Goal: Information Seeking & Learning: Learn about a topic

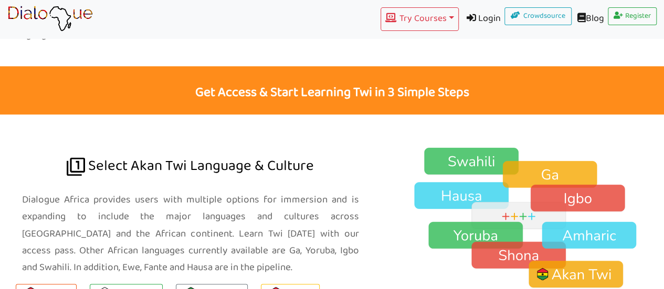
scroll to position [665, 0]
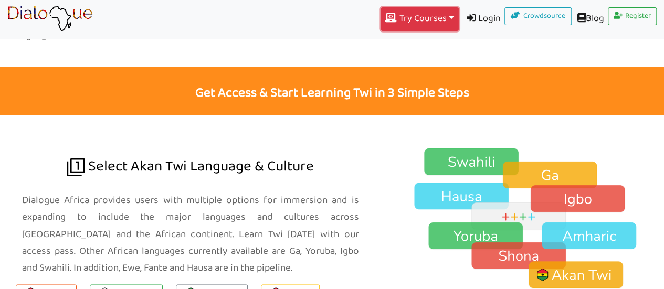
click at [439, 20] on button "Try Courses Toggle Dropdown" at bounding box center [420, 19] width 78 height 24
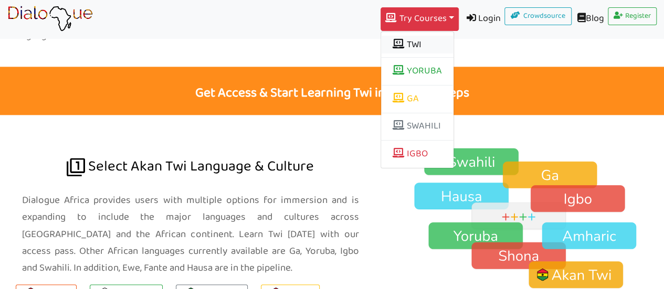
click at [397, 43] on button "TWI" at bounding box center [417, 45] width 72 height 18
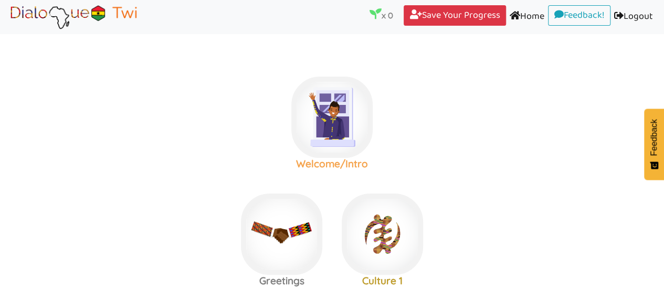
click at [333, 98] on img at bounding box center [331, 117] width 81 height 81
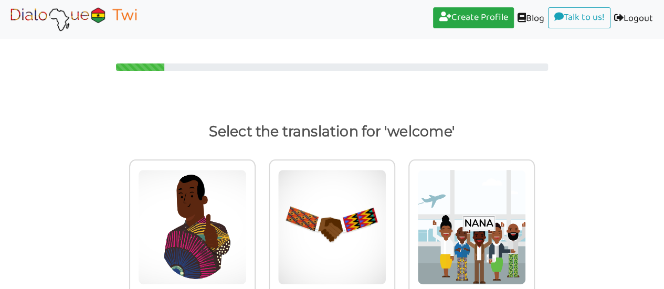
scroll to position [33, 0]
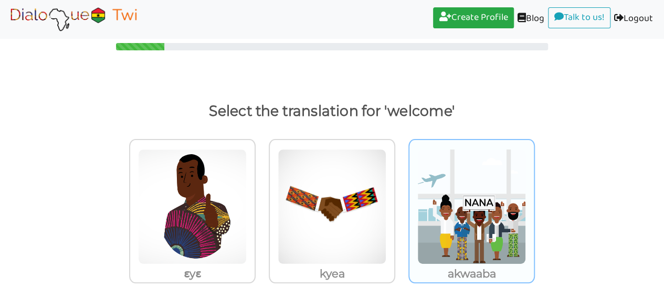
click at [247, 209] on img at bounding box center [192, 206] width 109 height 115
click at [262, 204] on input "akwaaba" at bounding box center [259, 200] width 8 height 8
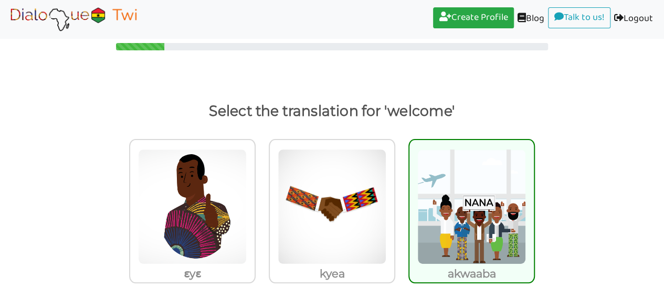
scroll to position [16, 0]
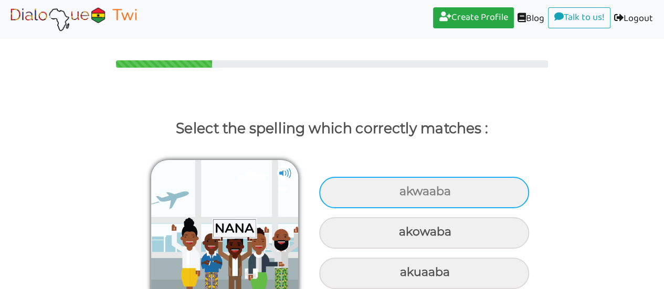
click at [364, 177] on div "akwaaba" at bounding box center [424, 192] width 210 height 31
click at [397, 188] on input "akwaaba" at bounding box center [400, 191] width 7 height 7
radio input "true"
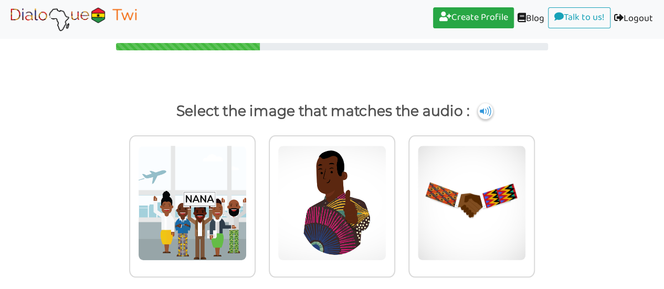
scroll to position [27, 0]
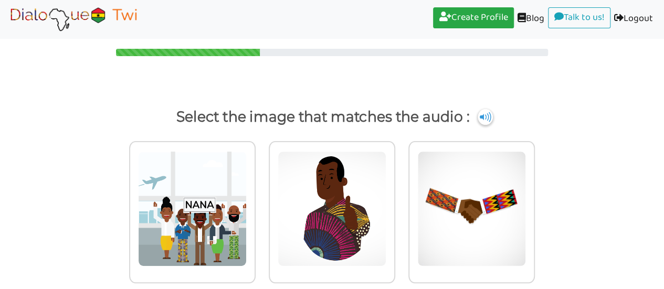
click at [192, 202] on img at bounding box center [192, 208] width 109 height 115
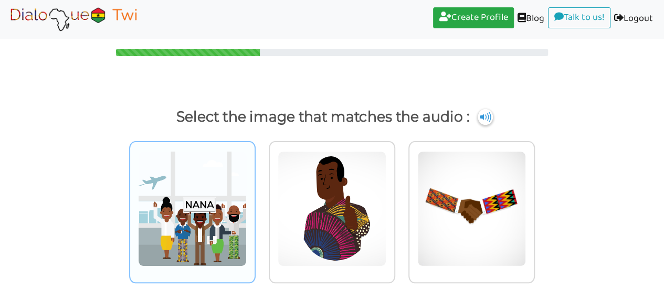
click at [255, 202] on input "radio" at bounding box center [259, 202] width 8 height 8
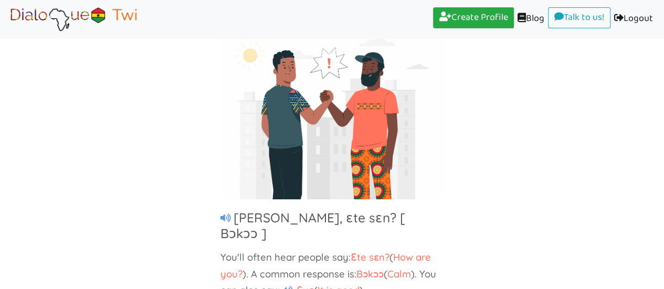
scroll to position [120, 0]
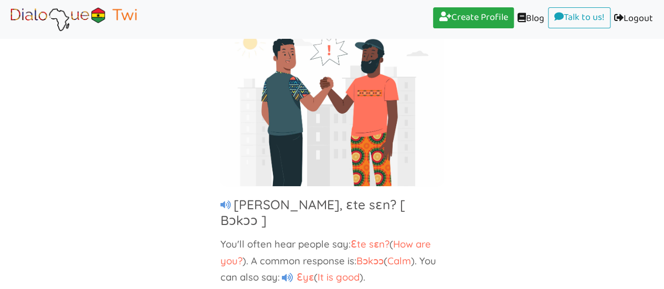
click at [222, 201] on icon at bounding box center [225, 205] width 10 height 9
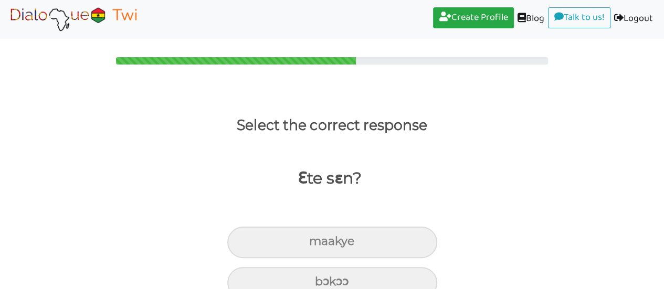
scroll to position [62, 0]
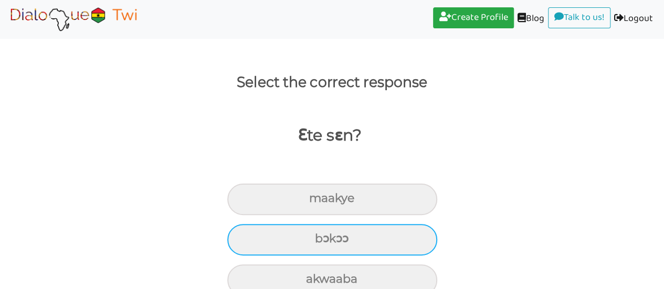
click at [281, 215] on div "bɔkɔɔ" at bounding box center [332, 199] width 210 height 31
click at [310, 202] on input "bɔkɔɔ" at bounding box center [313, 198] width 7 height 7
radio input "true"
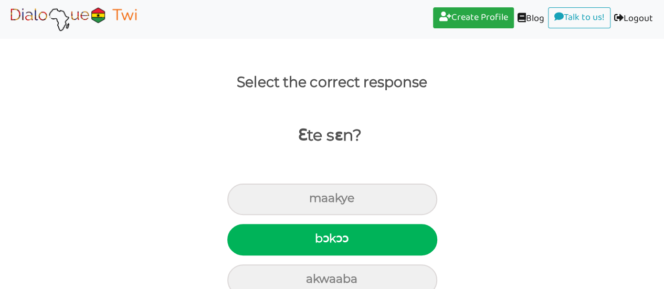
scroll to position [16, 0]
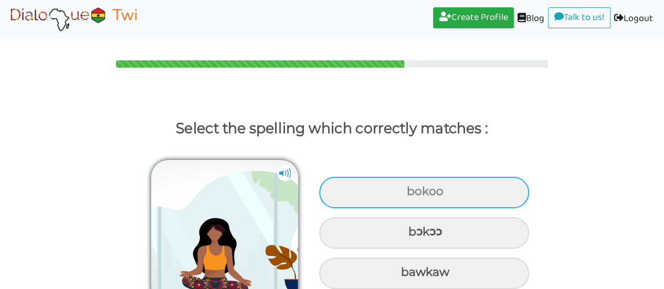
click at [386, 177] on div "bokoo" at bounding box center [424, 192] width 210 height 31
click at [405, 188] on input "bokoo" at bounding box center [408, 191] width 7 height 7
radio input "true"
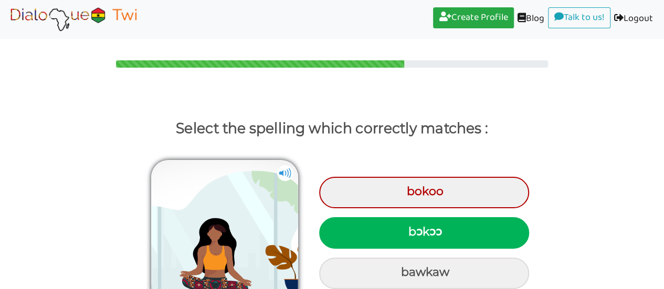
click at [361, 217] on div "bɔkɔɔ" at bounding box center [424, 232] width 210 height 31
click at [406, 229] on input "bɔkɔɔ" at bounding box center [409, 232] width 7 height 7
radio input "true"
click at [375, 217] on div "bɔkɔɔ" at bounding box center [424, 232] width 210 height 31
click at [406, 229] on input "bɔkɔɔ" at bounding box center [409, 232] width 7 height 7
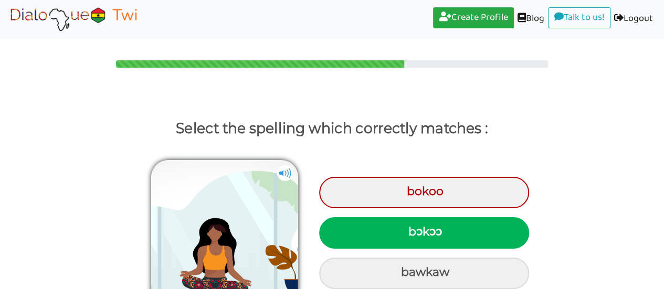
click at [283, 165] on img at bounding box center [285, 173] width 16 height 16
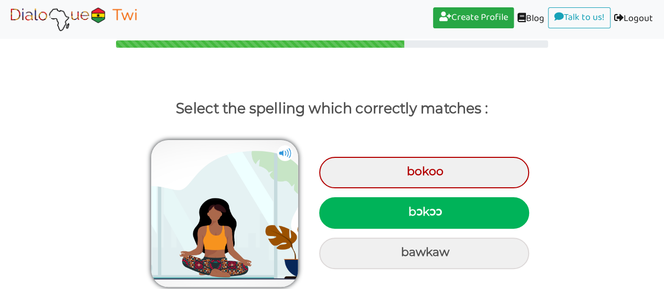
scroll to position [57, 0]
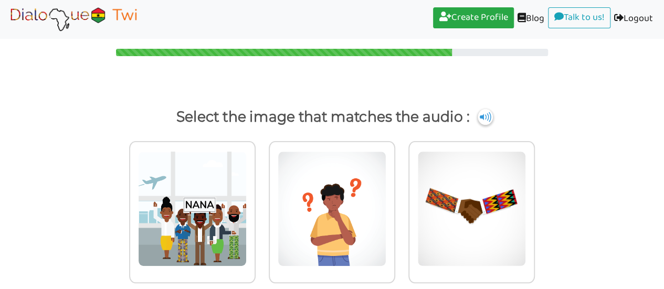
click at [192, 172] on img at bounding box center [192, 208] width 109 height 115
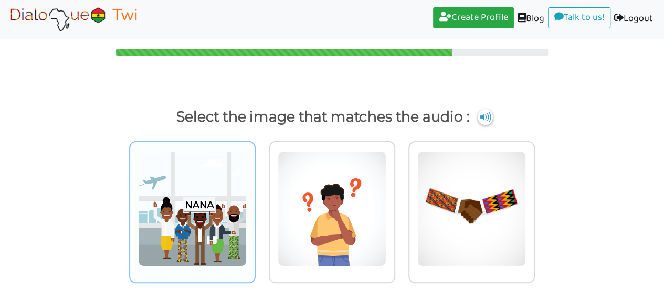
click at [255, 198] on input "radio" at bounding box center [259, 202] width 8 height 8
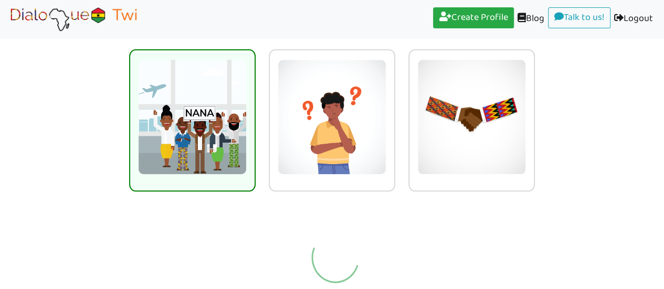
scroll to position [62, 0]
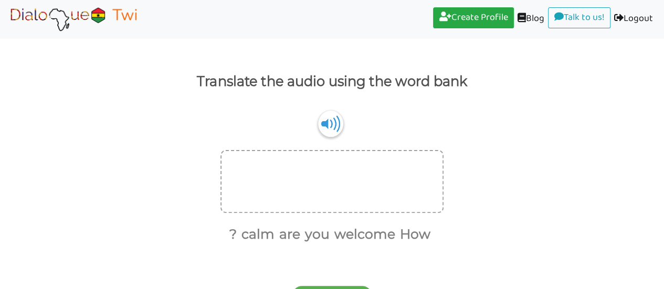
click at [267, 166] on div at bounding box center [331, 181] width 223 height 63
click at [257, 152] on div at bounding box center [331, 181] width 223 height 63
click at [261, 175] on div at bounding box center [331, 181] width 223 height 63
click at [320, 111] on img at bounding box center [330, 124] width 25 height 26
click at [284, 166] on div at bounding box center [331, 181] width 223 height 63
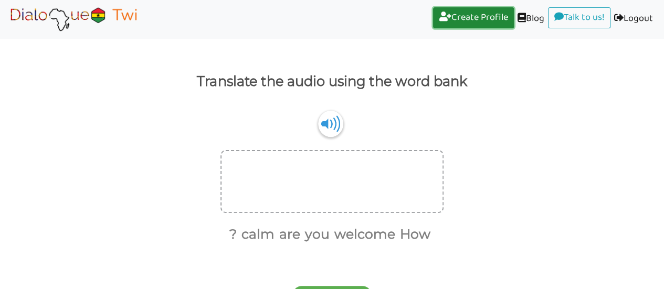
click at [465, 20] on link "Create Profile (current)" at bounding box center [473, 17] width 81 height 21
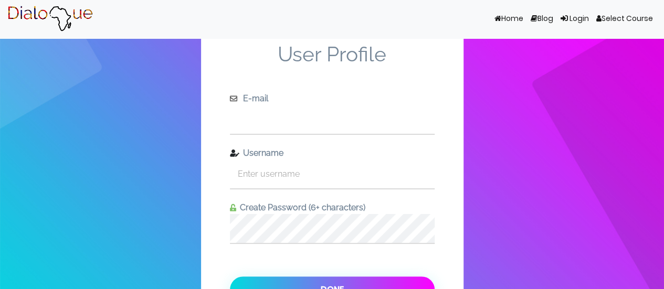
click at [270, 121] on input "text" at bounding box center [332, 119] width 205 height 29
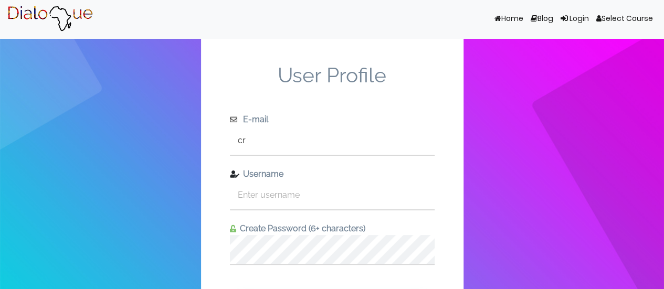
type input "[EMAIL_ADDRESS][DOMAIN_NAME]"
click at [249, 181] on input "text" at bounding box center [332, 195] width 205 height 29
type input "crystaljay595"
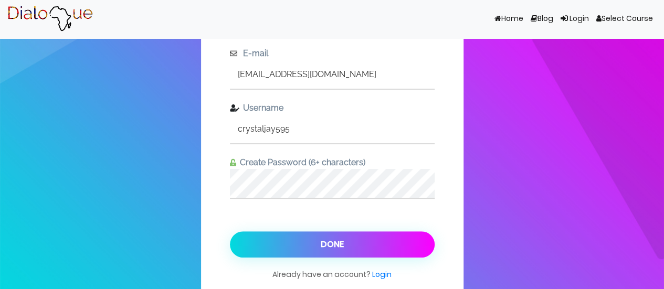
scroll to position [82, 0]
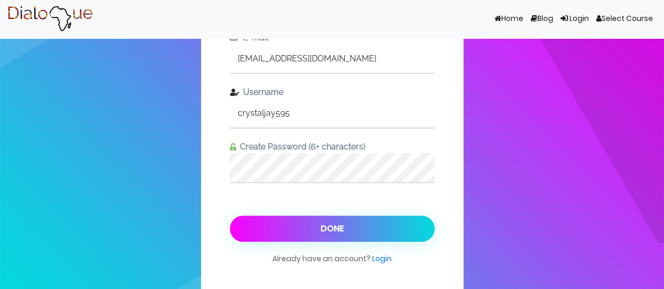
click at [266, 216] on button "Done" at bounding box center [332, 229] width 205 height 26
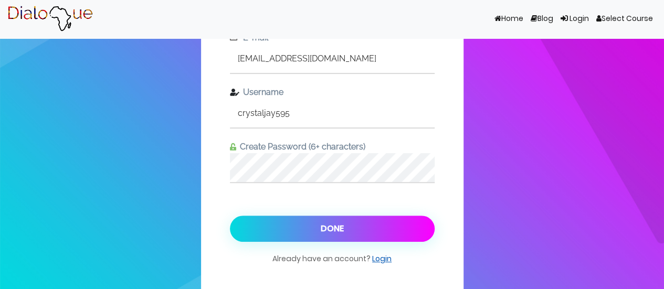
click at [379, 254] on link "Login" at bounding box center [381, 259] width 19 height 10
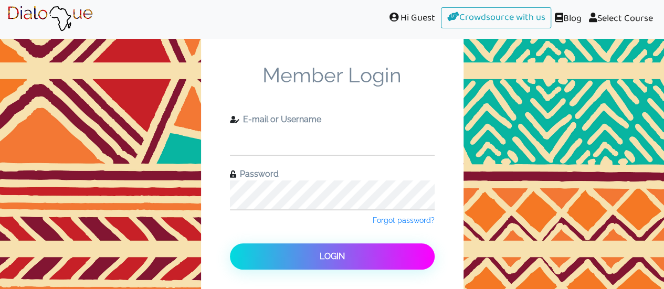
click at [259, 126] on input "text" at bounding box center [332, 140] width 205 height 29
type input "crystaljay595@yahoo.com"
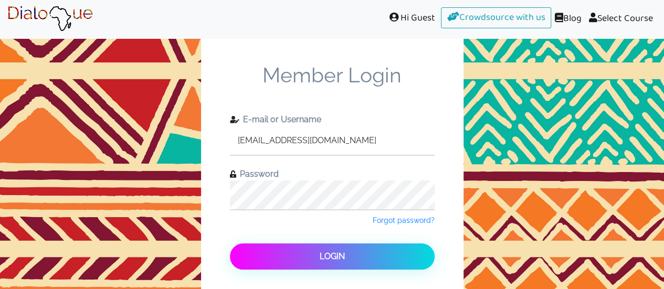
click at [275, 244] on button "Login" at bounding box center [332, 257] width 205 height 26
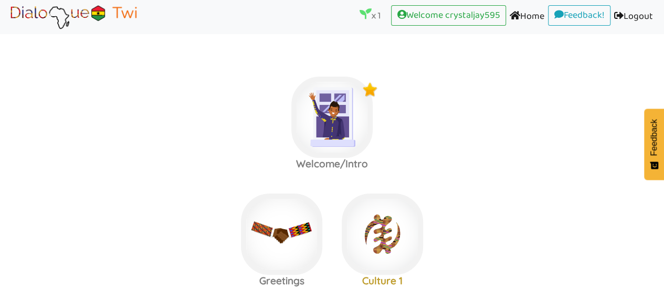
click at [363, 23] on li "x 1 (current)" at bounding box center [375, 17] width 31 height 24
click at [334, 84] on img at bounding box center [331, 117] width 81 height 81
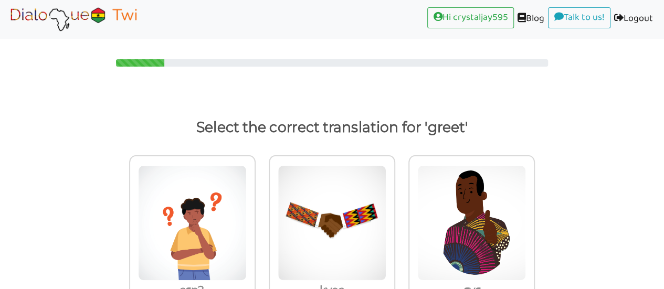
scroll to position [33, 0]
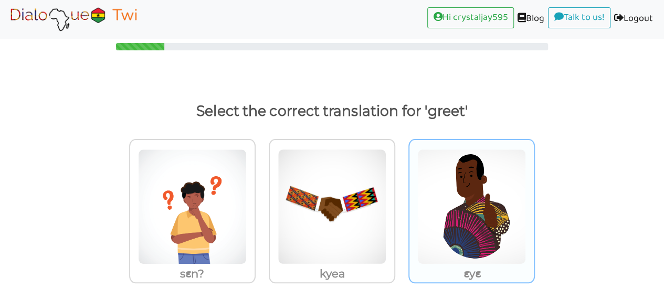
click at [247, 177] on img at bounding box center [192, 206] width 109 height 115
click at [262, 196] on input "ɛyɛ" at bounding box center [259, 200] width 8 height 8
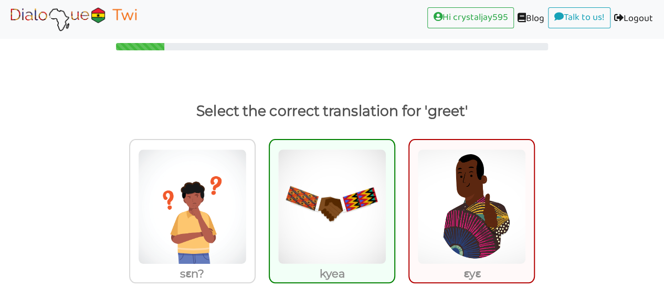
click at [344, 165] on img at bounding box center [332, 206] width 109 height 115
click at [394, 196] on input "kyea" at bounding box center [398, 200] width 8 height 8
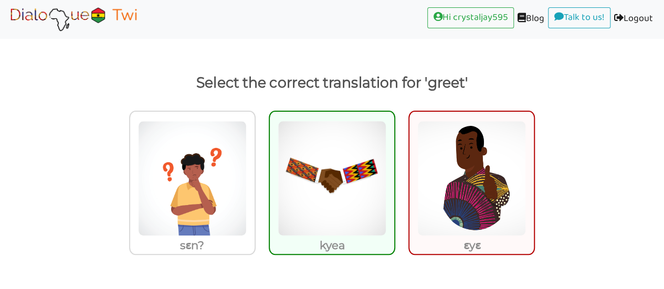
scroll to position [75, 0]
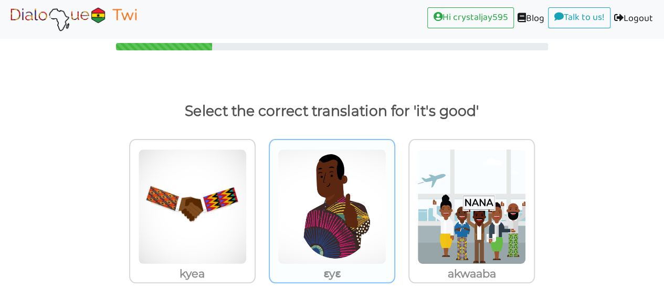
click at [247, 164] on img at bounding box center [192, 206] width 109 height 115
click at [262, 196] on input "ɛyɛ" at bounding box center [259, 200] width 8 height 8
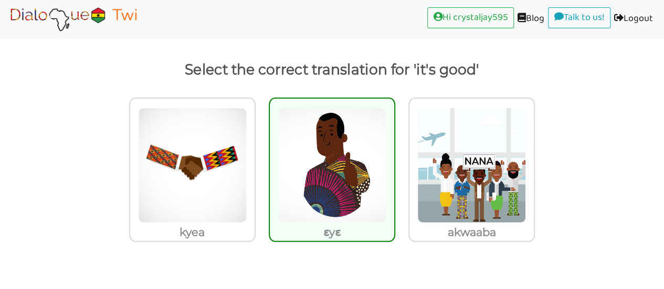
scroll to position [27, 0]
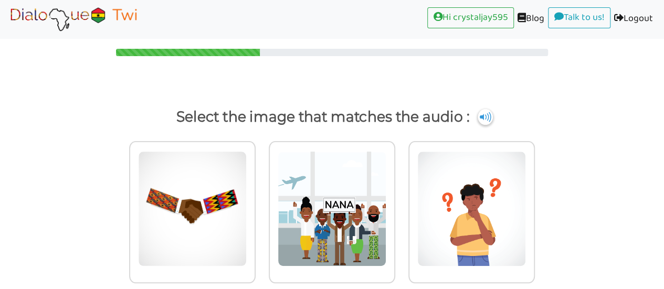
click at [481, 109] on img at bounding box center [485, 117] width 15 height 16
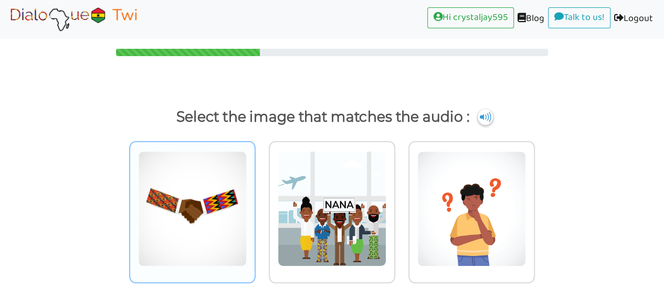
click at [192, 168] on img at bounding box center [192, 208] width 109 height 115
click at [255, 198] on input "radio" at bounding box center [259, 202] width 8 height 8
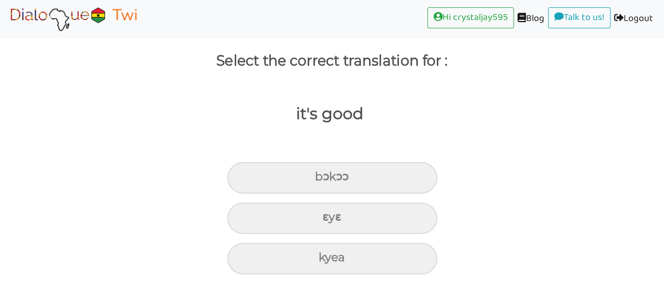
scroll to position [62, 0]
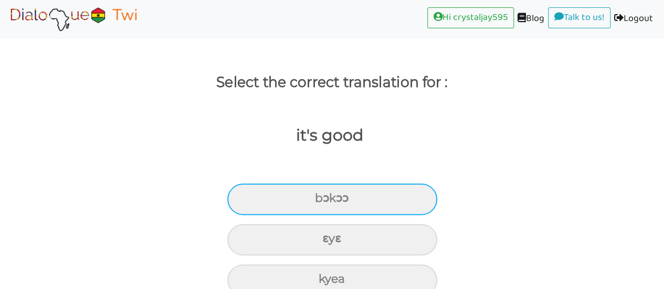
click at [324, 184] on div "bɔkɔɔ" at bounding box center [332, 199] width 210 height 31
click at [323, 195] on input "bɔkɔɔ" at bounding box center [319, 198] width 7 height 7
radio input "true"
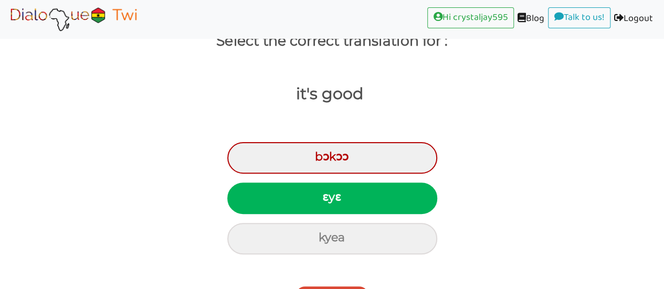
click at [260, 183] on div "ɛyɛ" at bounding box center [332, 198] width 210 height 31
click at [323, 194] on input "ɛyɛ" at bounding box center [326, 197] width 7 height 7
radio input "true"
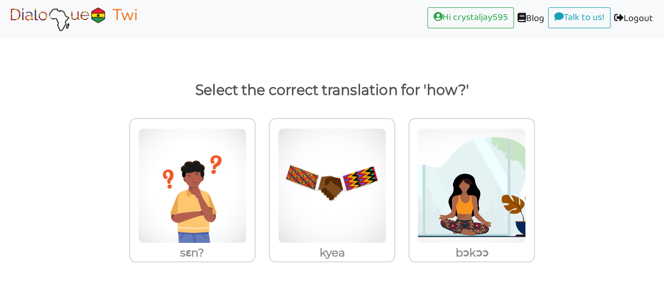
scroll to position [33, 0]
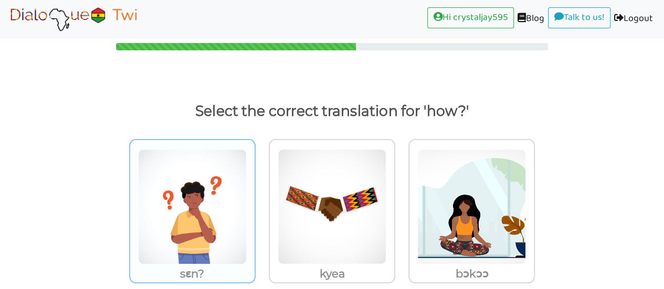
click at [193, 185] on img at bounding box center [192, 206] width 109 height 115
click at [255, 196] on input "sɛn?" at bounding box center [259, 200] width 8 height 8
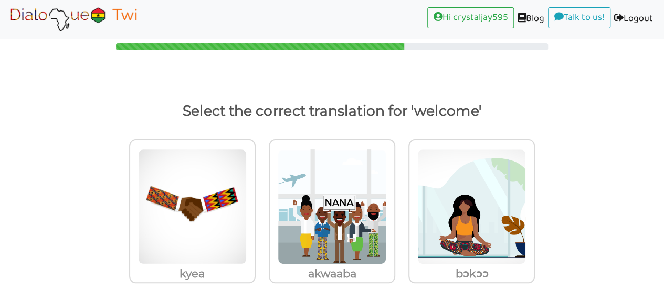
click at [247, 172] on img at bounding box center [192, 206] width 109 height 115
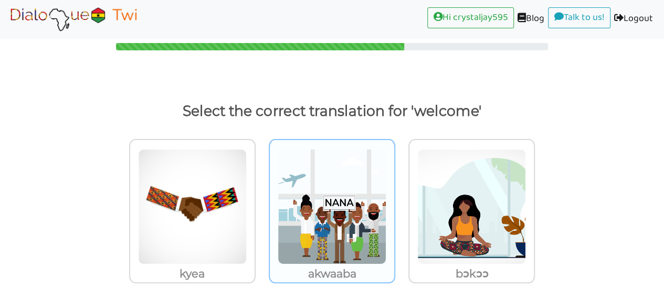
click at [262, 196] on input "akwaaba" at bounding box center [259, 200] width 8 height 8
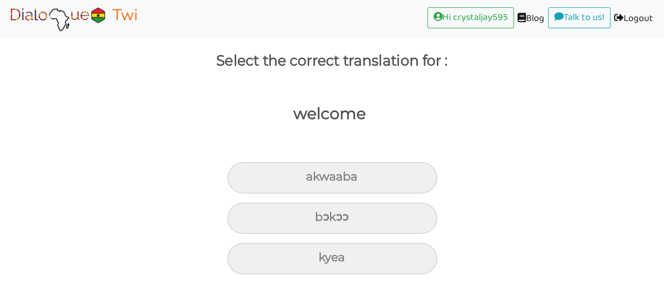
scroll to position [62, 0]
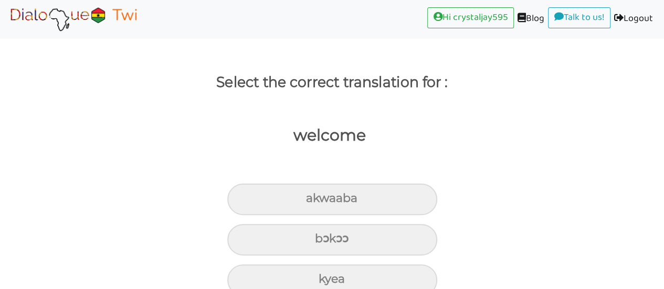
click at [315, 184] on div "akwaaba" at bounding box center [332, 199] width 210 height 31
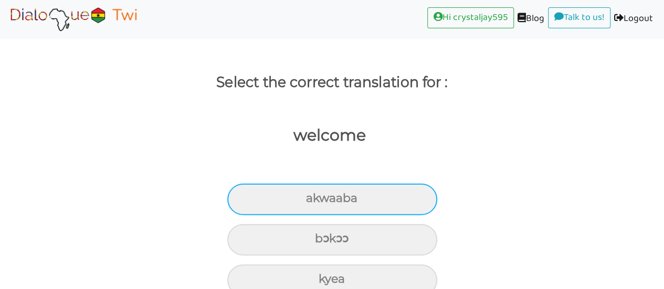
click at [314, 195] on input "akwaaba" at bounding box center [310, 198] width 7 height 7
radio input "true"
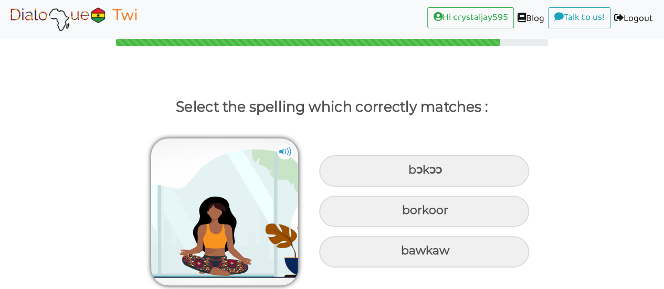
scroll to position [16, 0]
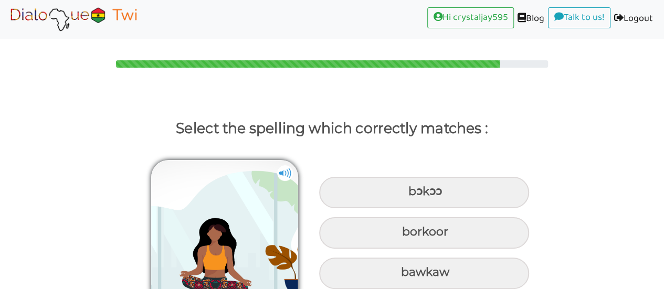
click at [415, 177] on div "bɔkɔɔ" at bounding box center [424, 192] width 210 height 31
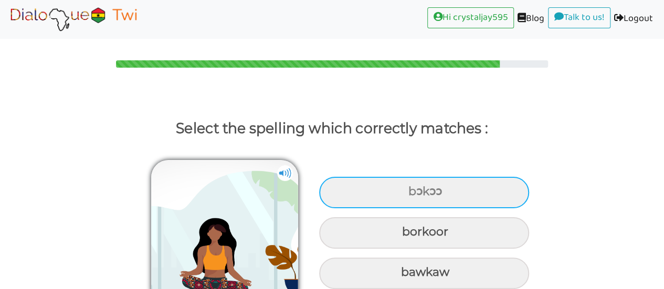
click at [413, 188] on input "bɔkɔɔ" at bounding box center [409, 191] width 7 height 7
radio input "true"
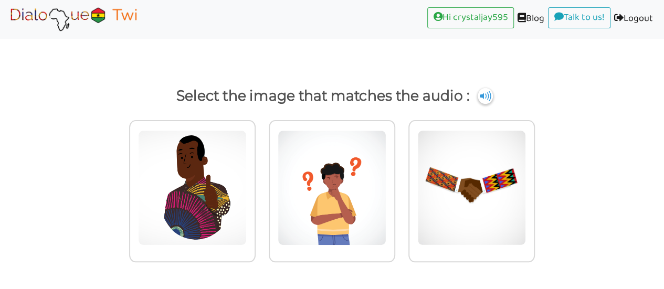
scroll to position [27, 0]
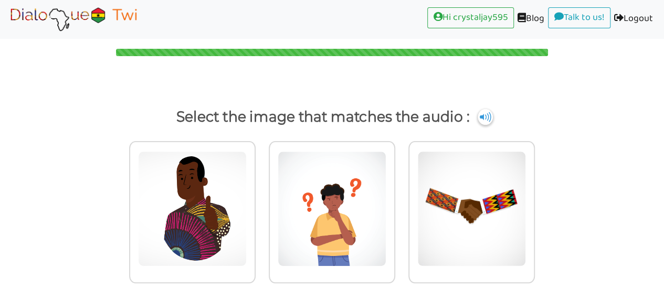
click at [196, 182] on img at bounding box center [192, 208] width 109 height 115
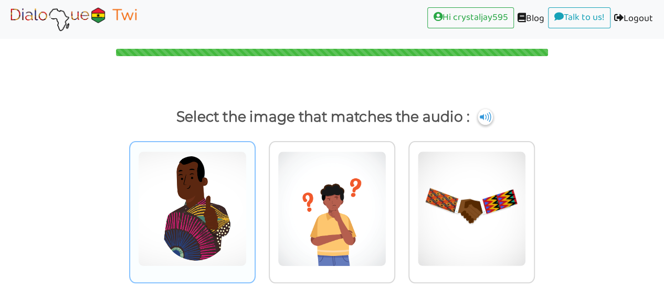
click at [255, 198] on input "radio" at bounding box center [259, 202] width 8 height 8
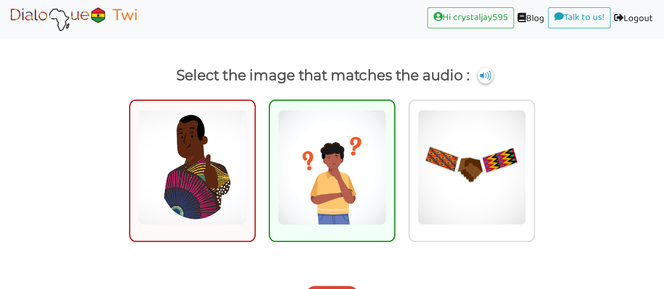
click at [323, 150] on img at bounding box center [332, 167] width 109 height 115
click at [394, 157] on input "radio" at bounding box center [398, 161] width 8 height 8
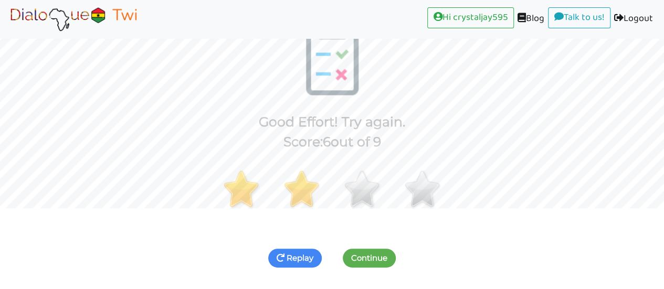
scroll to position [100, 0]
